Goal: Task Accomplishment & Management: Manage account settings

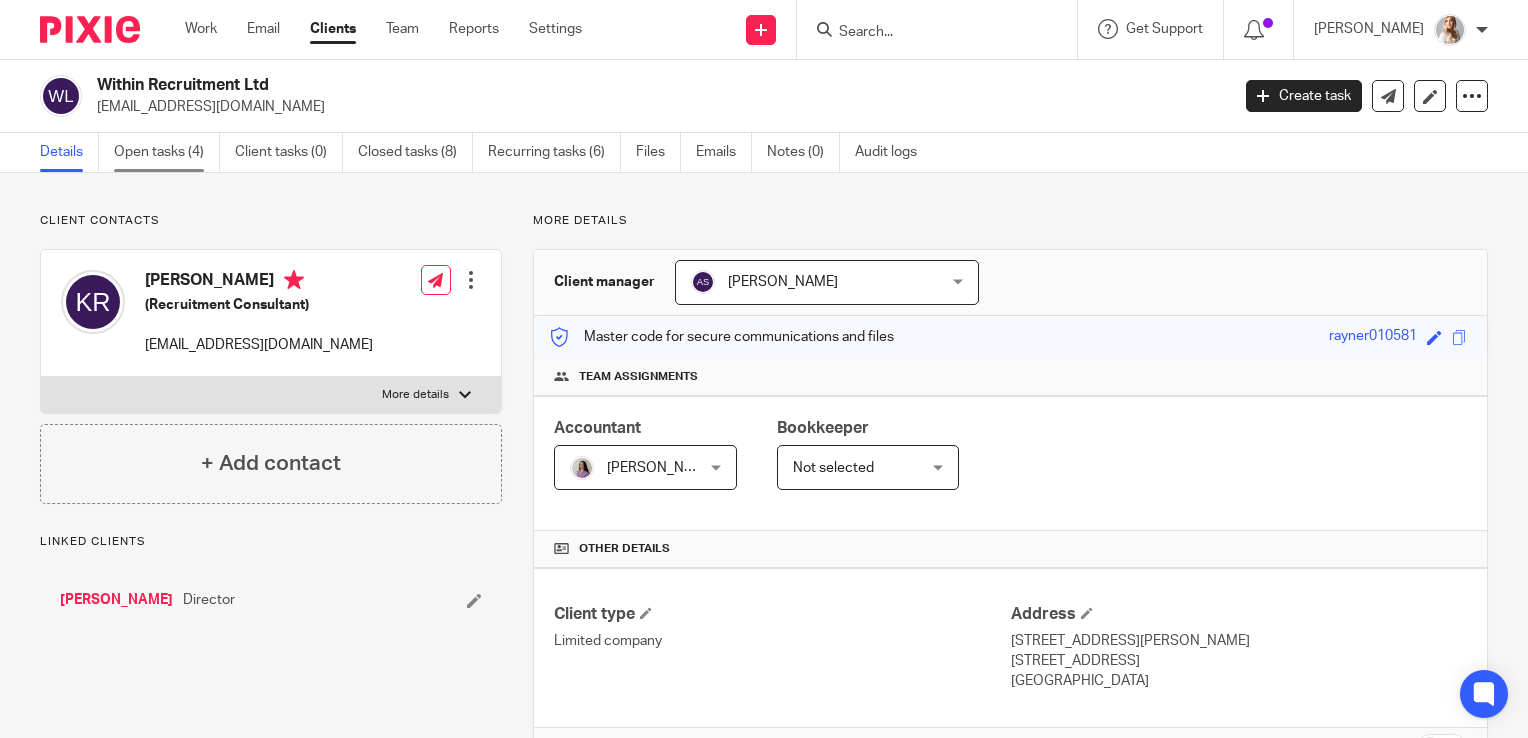
click at [147, 160] on link "Open tasks (4)" at bounding box center [167, 152] width 106 height 39
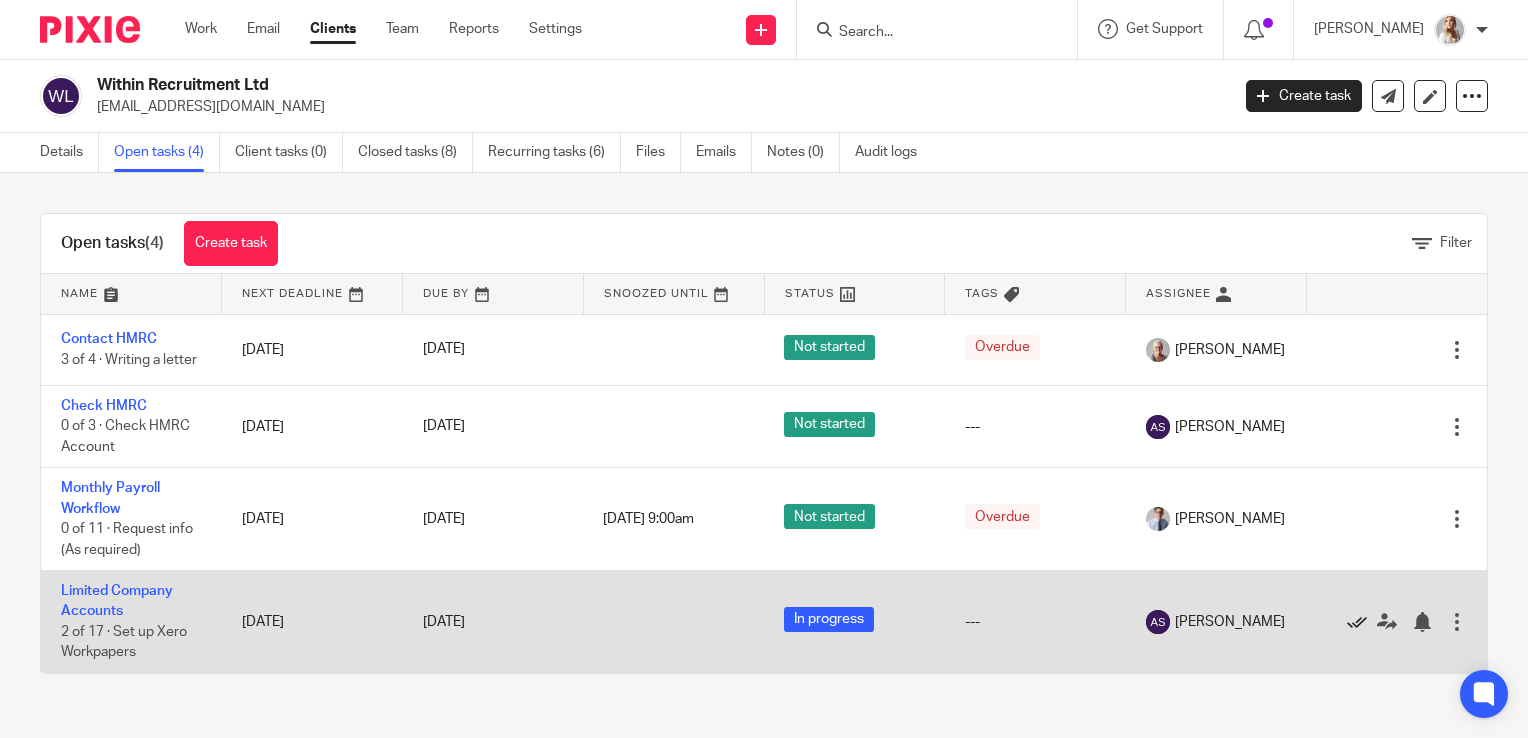
click at [1347, 626] on icon at bounding box center [1357, 622] width 20 height 20
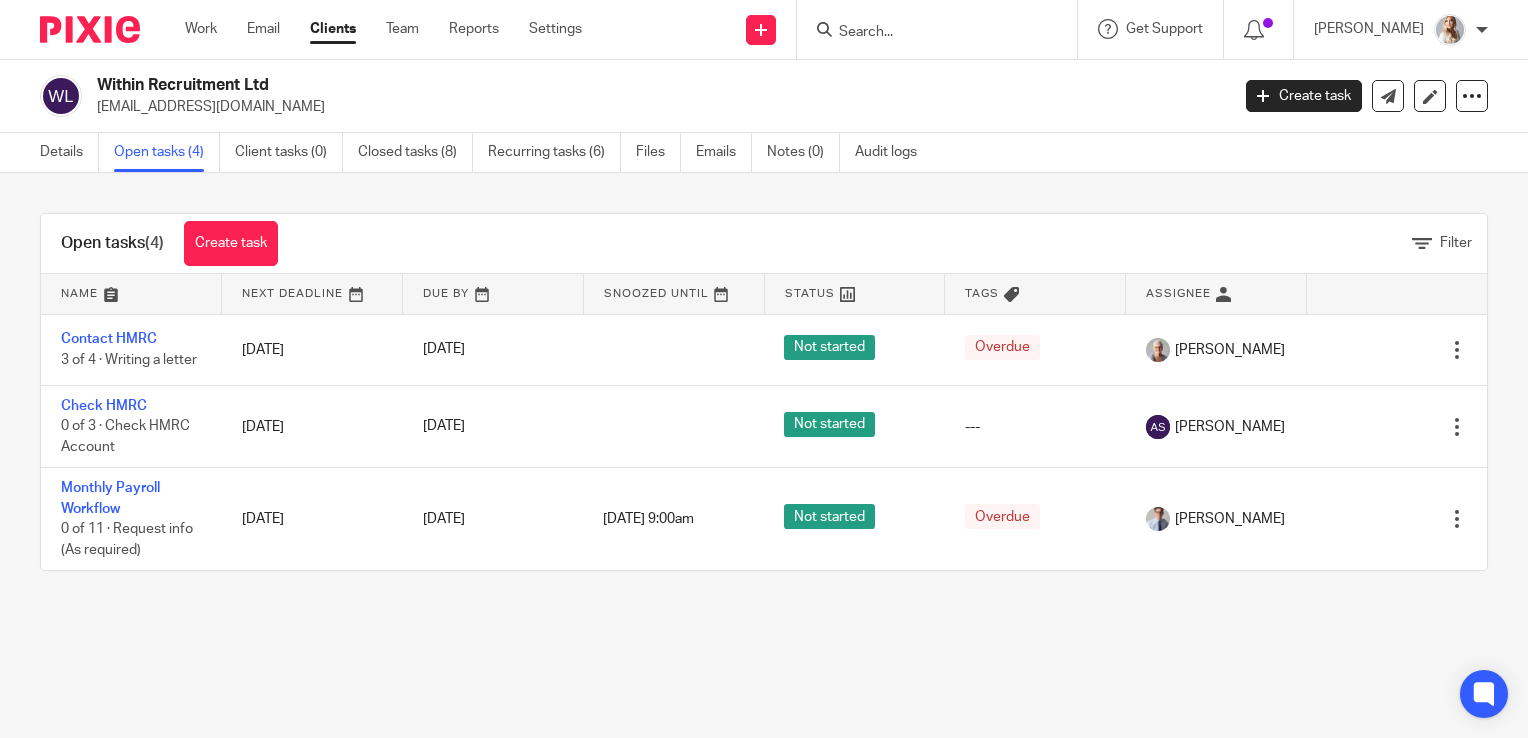
click at [178, 26] on div "Work Email Clients Team Reports Settings Work Email Clients Team Reports Settin…" at bounding box center [388, 29] width 447 height 59
click at [187, 30] on link "Work" at bounding box center [201, 29] width 32 height 20
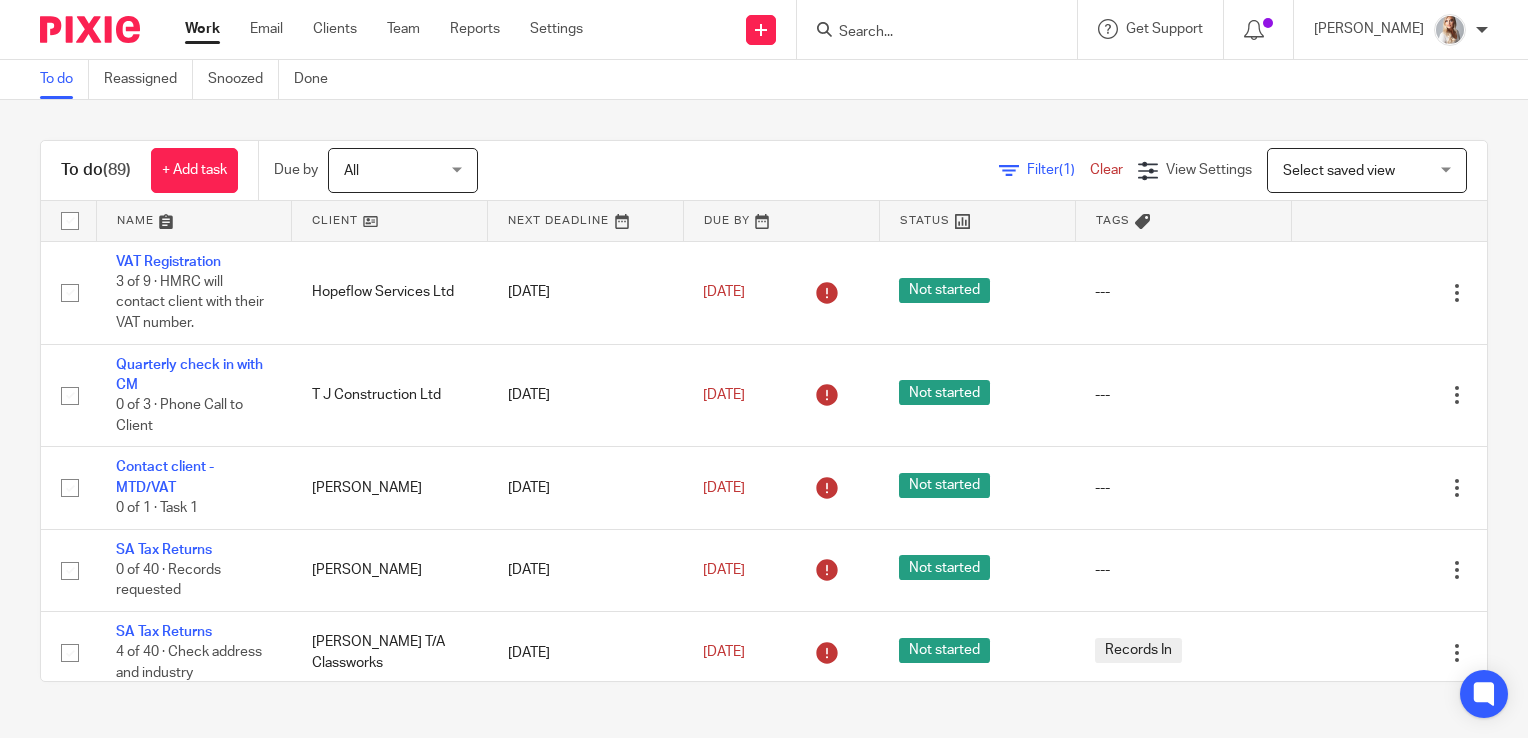
click at [880, 35] on input "Search" at bounding box center [927, 33] width 180 height 18
type input "o"
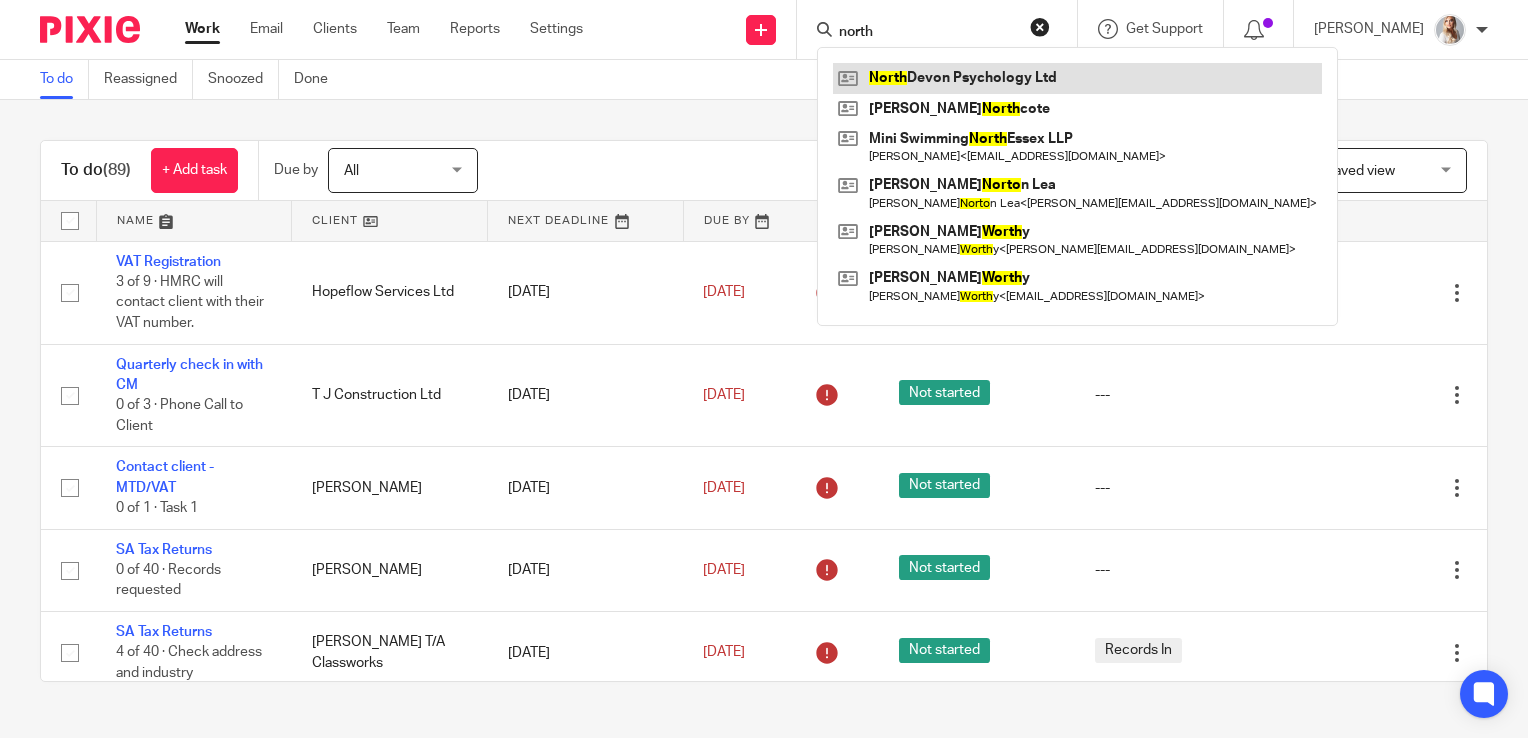
type input "north"
click at [893, 68] on link at bounding box center [1077, 78] width 489 height 30
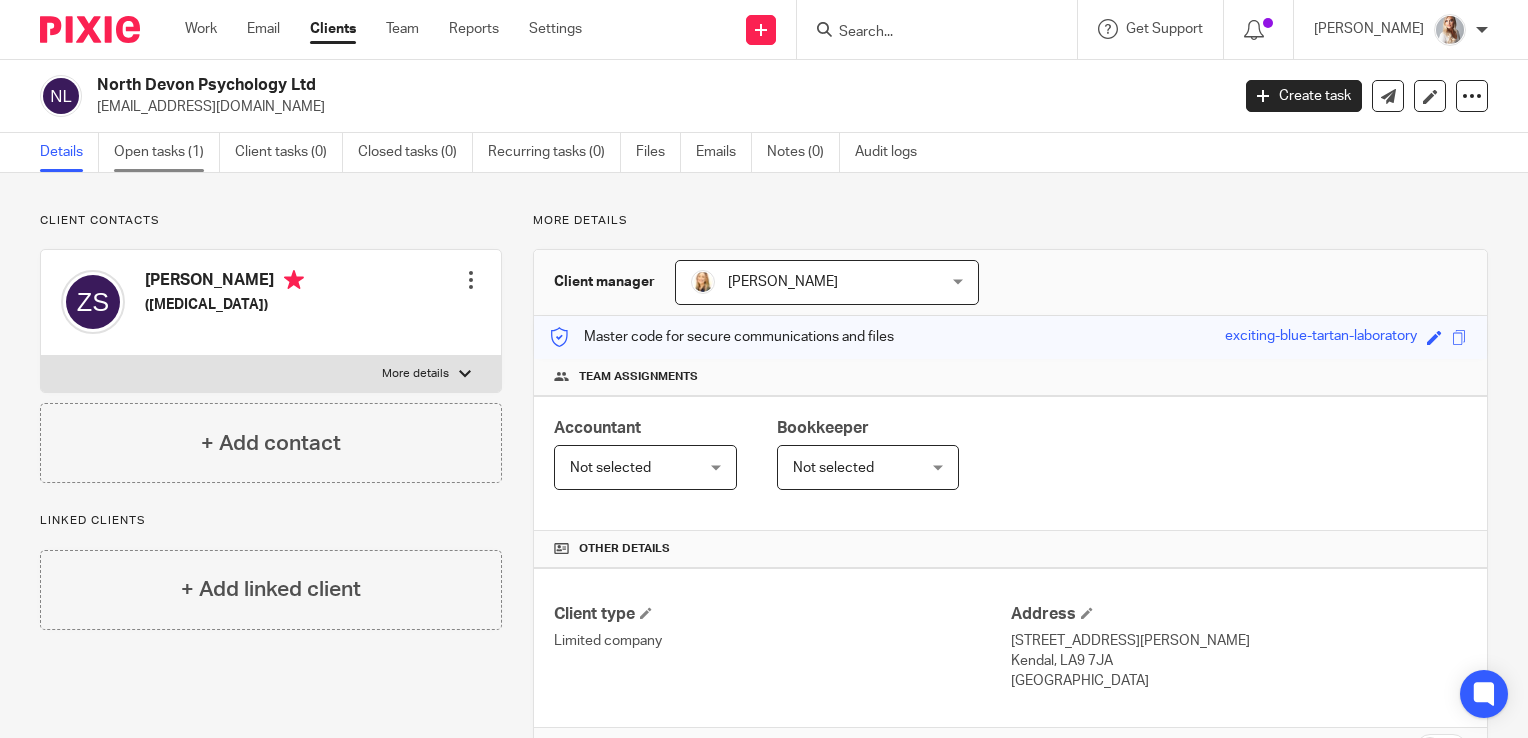
click at [172, 153] on link "Open tasks (1)" at bounding box center [167, 152] width 106 height 39
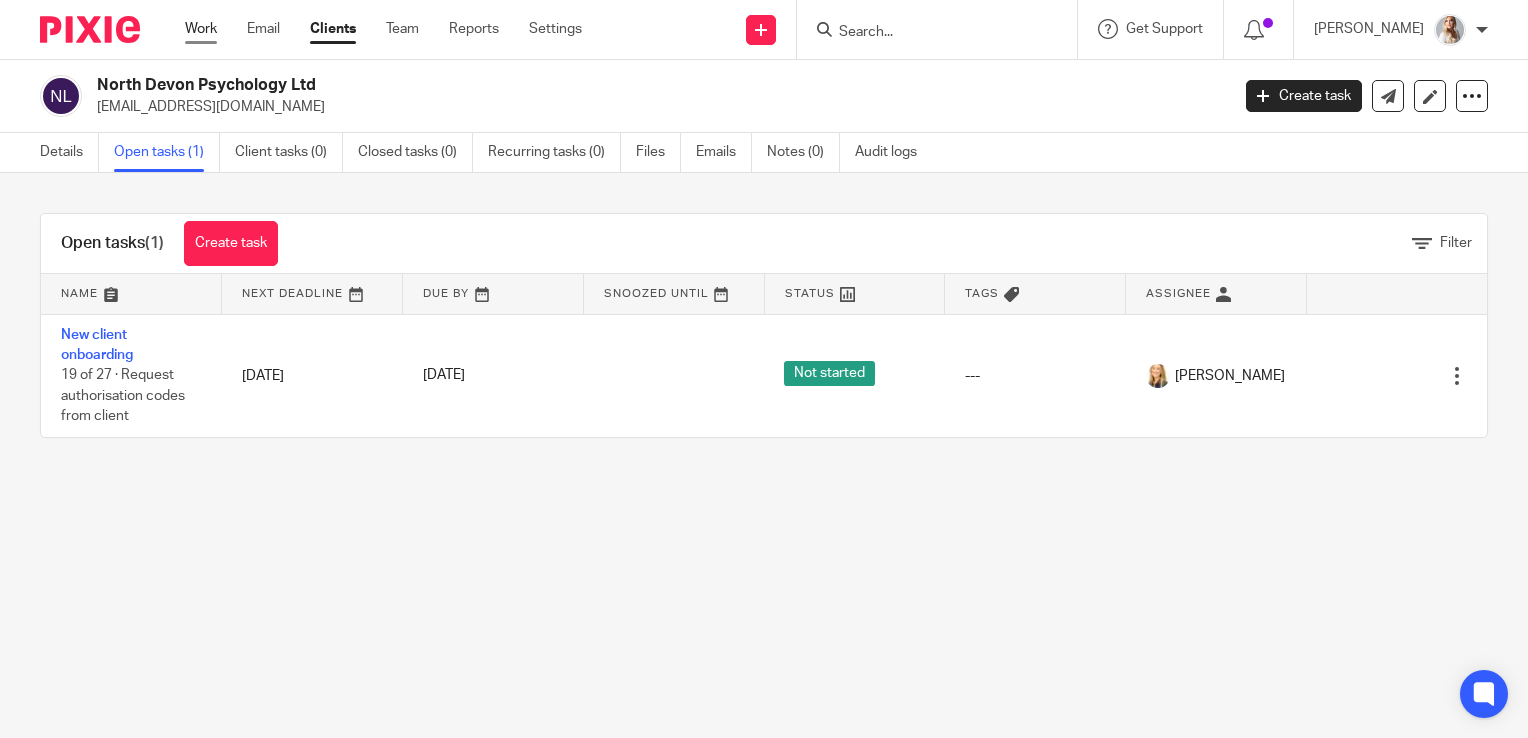
click at [202, 32] on link "Work" at bounding box center [201, 29] width 32 height 20
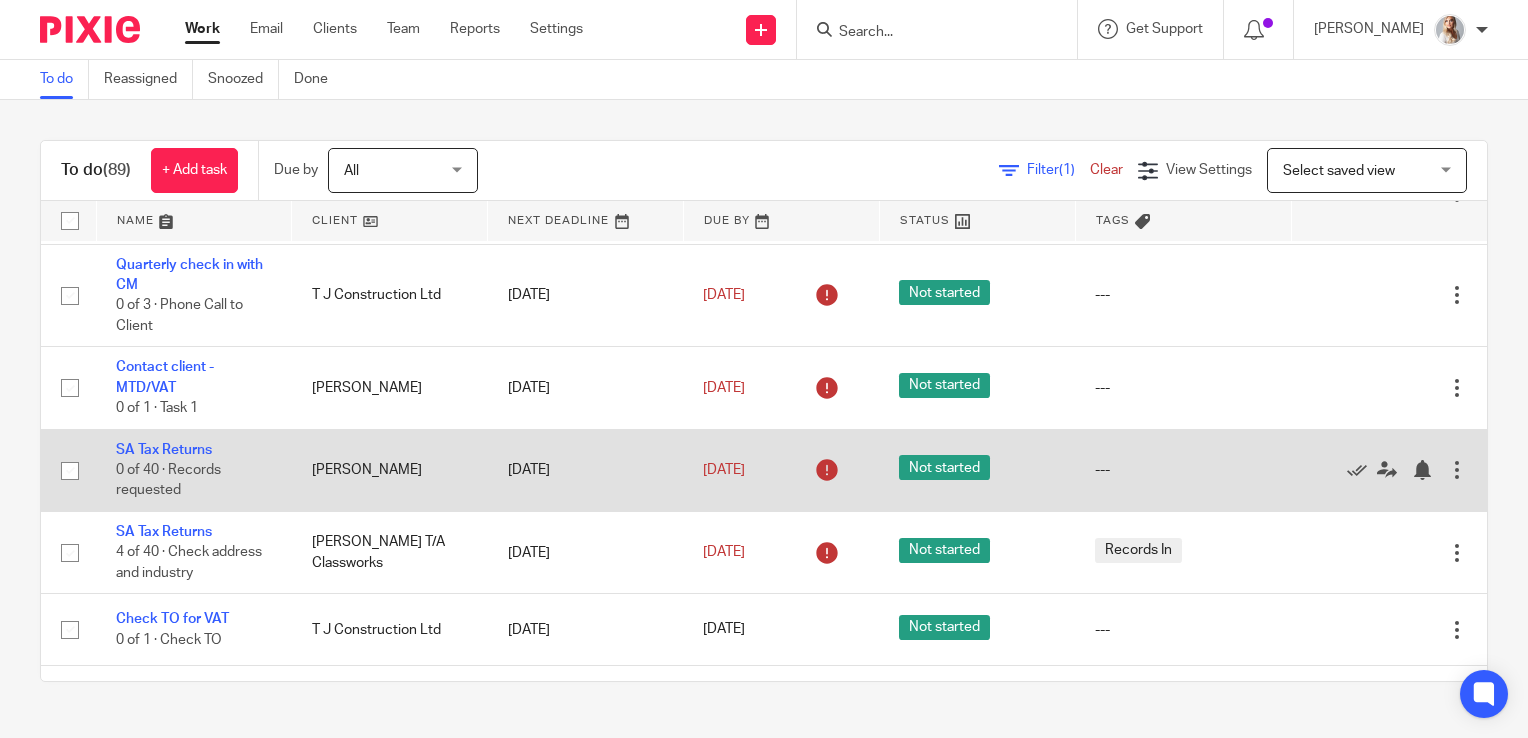
scroll to position [200, 0]
